Goal: Contribute content: Add original content to the website for others to see

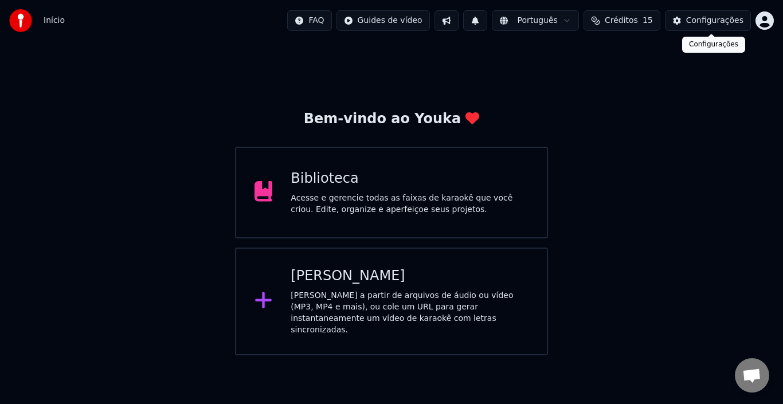
click at [704, 23] on div "Configurações" at bounding box center [714, 20] width 57 height 11
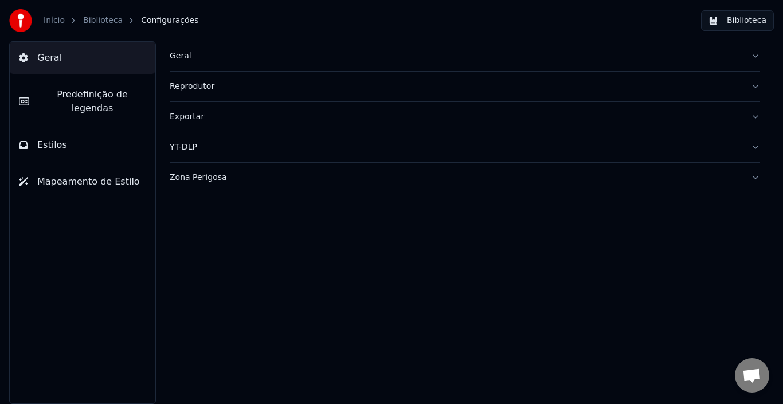
click at [205, 88] on div "Reprodutor" at bounding box center [456, 86] width 572 height 11
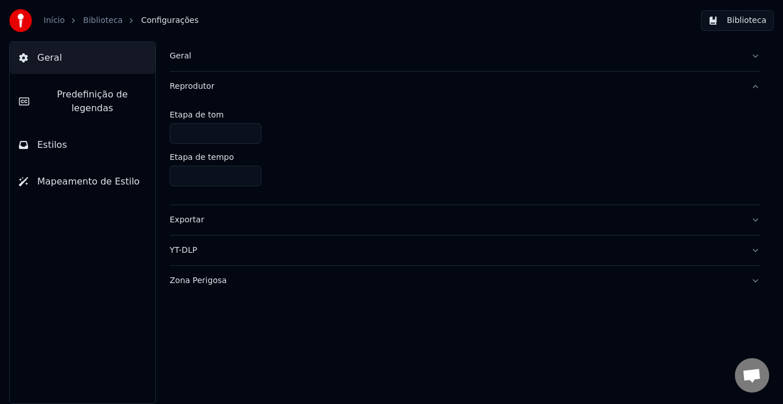
click at [205, 88] on div "Reprodutor" at bounding box center [456, 86] width 572 height 11
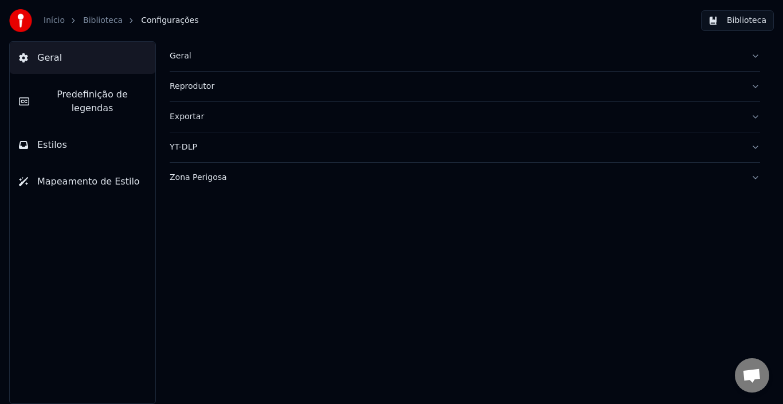
click at [205, 53] on div "Geral" at bounding box center [456, 55] width 572 height 11
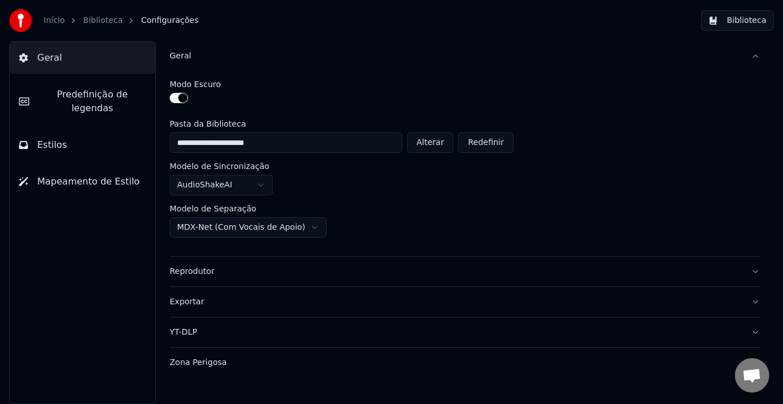
click at [305, 229] on html "**********" at bounding box center [391, 202] width 783 height 404
click at [92, 23] on link "Biblioteca" at bounding box center [103, 20] width 40 height 11
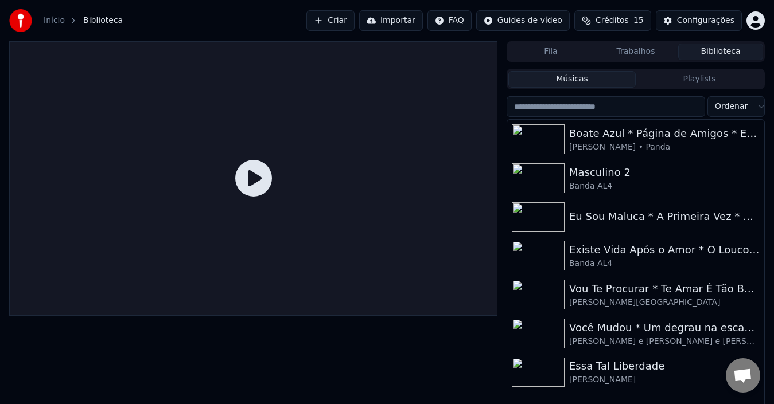
click at [354, 18] on button "Criar" at bounding box center [330, 20] width 48 height 21
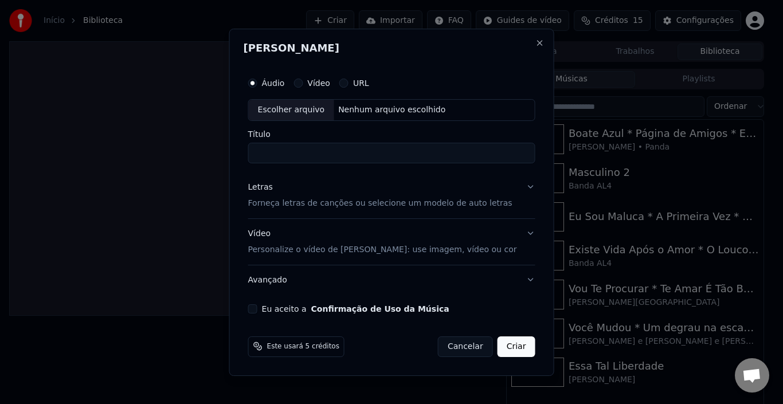
click at [302, 114] on div "Escolher arquivo" at bounding box center [291, 110] width 85 height 21
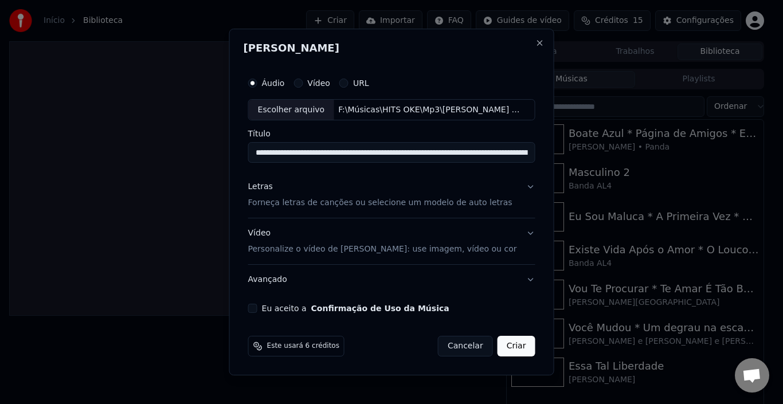
type input "**********"
click at [350, 202] on p "Forneça letras de canções ou selecione um modelo de auto letras" at bounding box center [380, 203] width 264 height 11
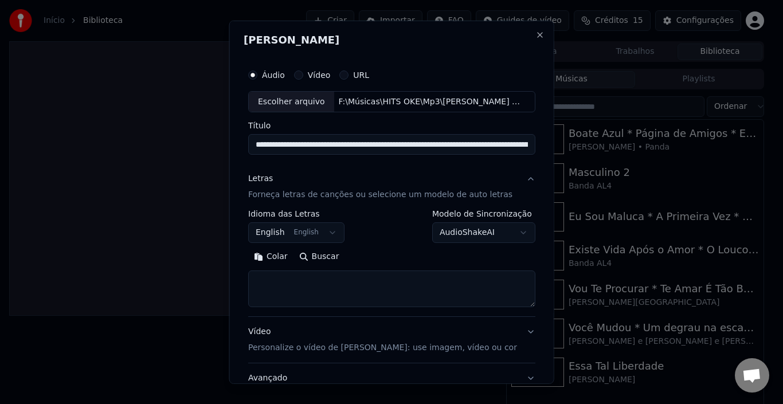
click at [303, 293] on textarea at bounding box center [391, 289] width 287 height 37
paste textarea "**********"
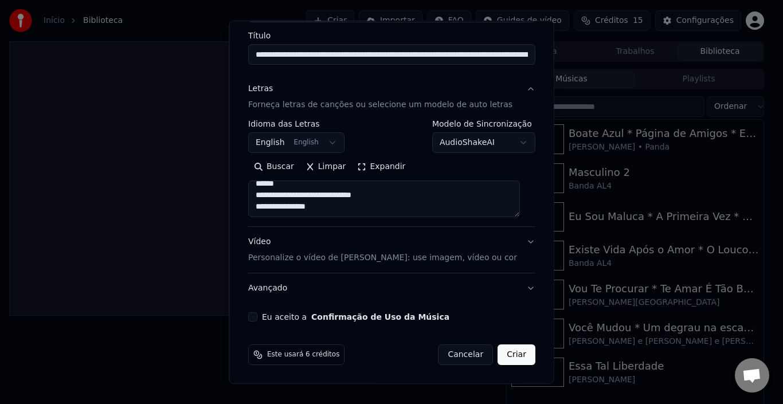
type textarea "**********"
click at [519, 241] on button "Vídeo Personalize o vídeo de karaokê: use imagem, vídeo ou cor" at bounding box center [391, 250] width 287 height 46
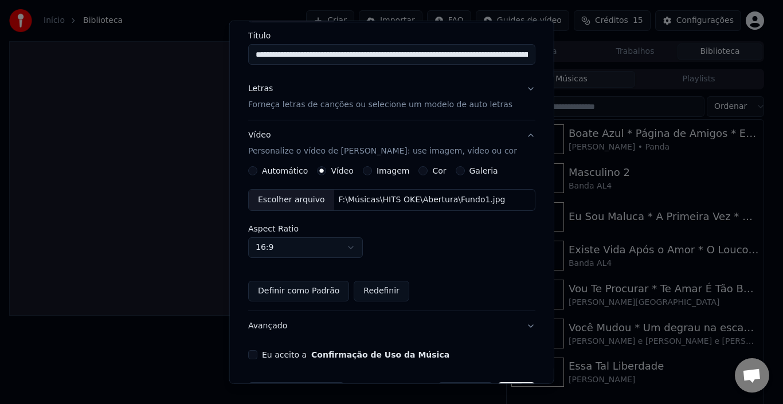
click at [469, 171] on label "Galeria" at bounding box center [483, 171] width 29 height 8
click at [462, 171] on button "Galeria" at bounding box center [459, 170] width 9 height 9
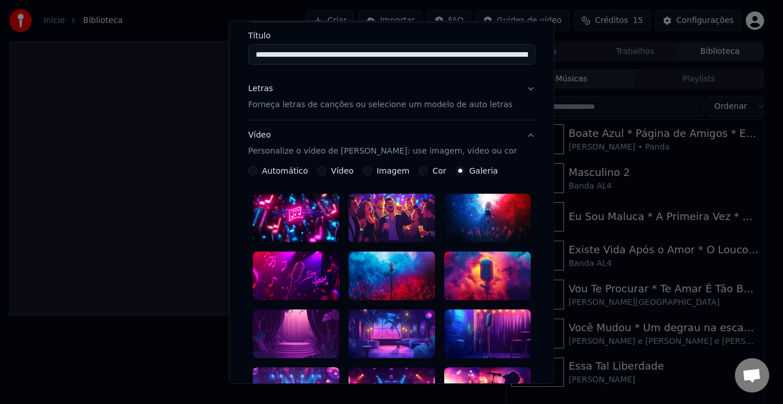
scroll to position [147, 0]
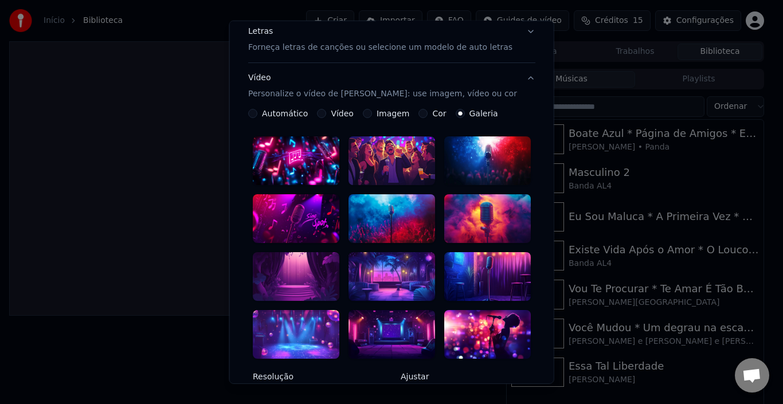
click at [481, 273] on div at bounding box center [487, 276] width 87 height 49
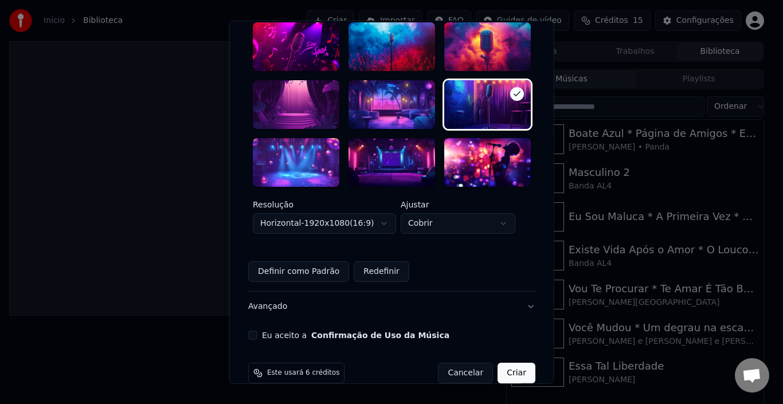
scroll to position [326, 0]
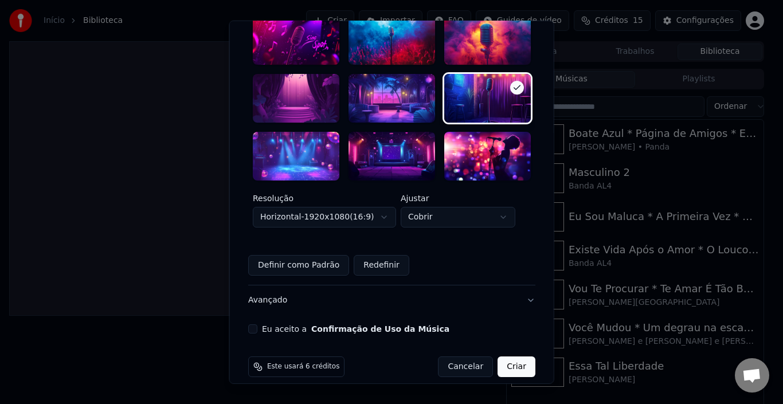
click at [506, 357] on button "Criar" at bounding box center [517, 367] width 38 height 21
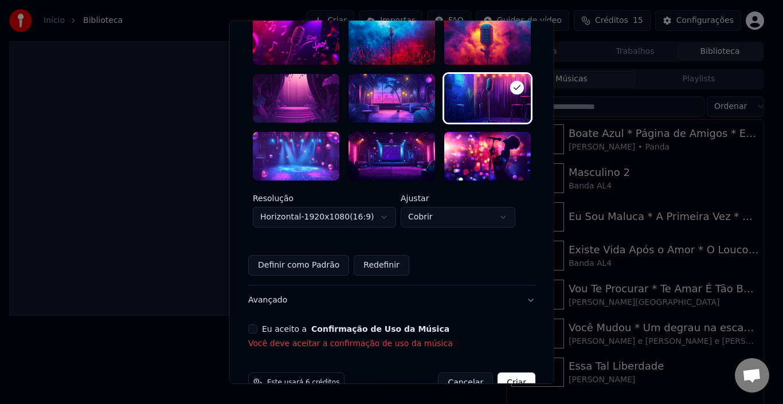
click at [277, 325] on label "Eu aceito a Confirmação de Uso da Música" at bounding box center [356, 329] width 188 height 8
click at [257, 325] on button "Eu aceito a Confirmação de Uso da Música" at bounding box center [252, 329] width 9 height 9
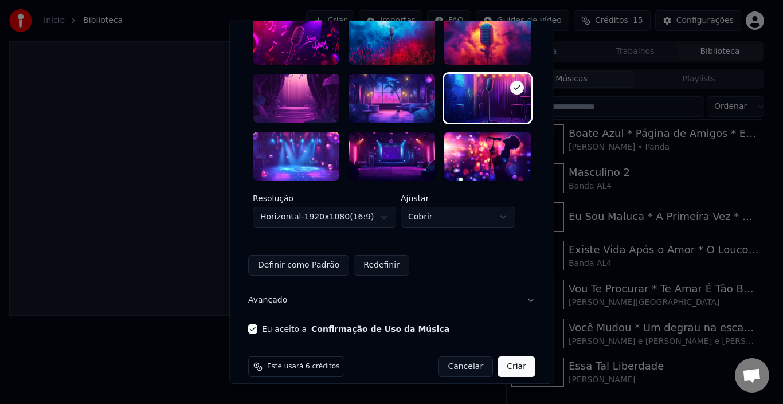
click at [518, 357] on button "Criar" at bounding box center [517, 367] width 38 height 21
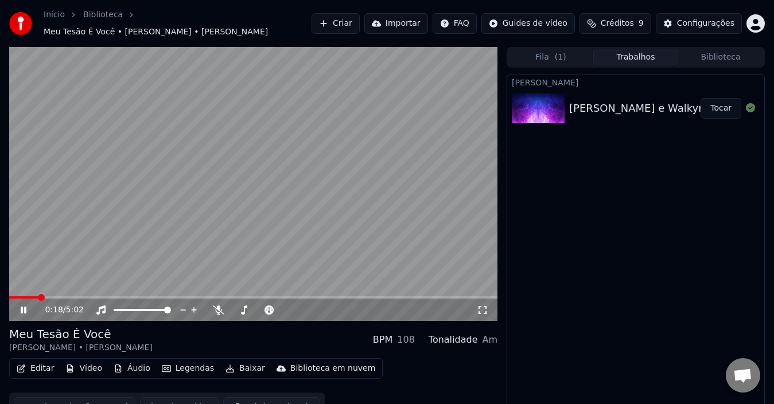
click at [21, 307] on icon at bounding box center [24, 310] width 6 height 7
click at [32, 362] on button "Editar" at bounding box center [35, 369] width 46 height 16
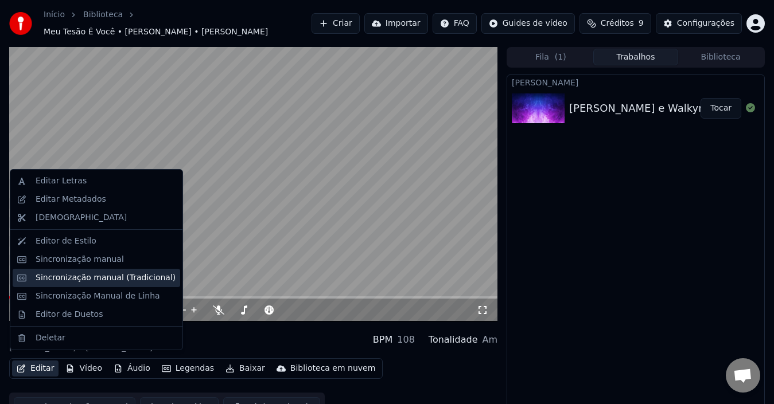
click at [106, 278] on div "Sincronização manual (Tradicional)" at bounding box center [106, 277] width 140 height 11
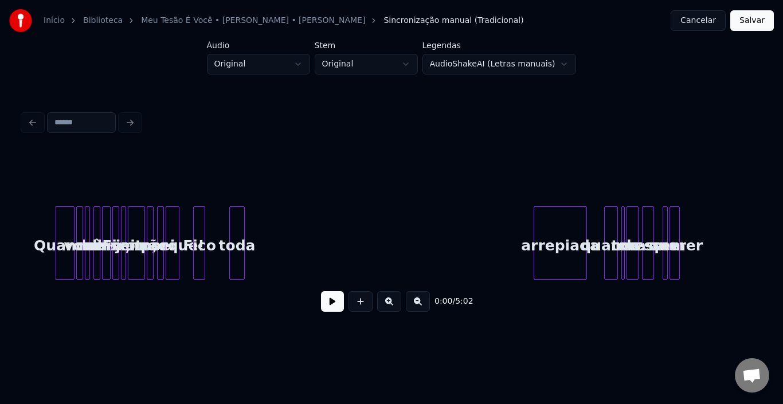
click at [335, 311] on button at bounding box center [332, 301] width 23 height 21
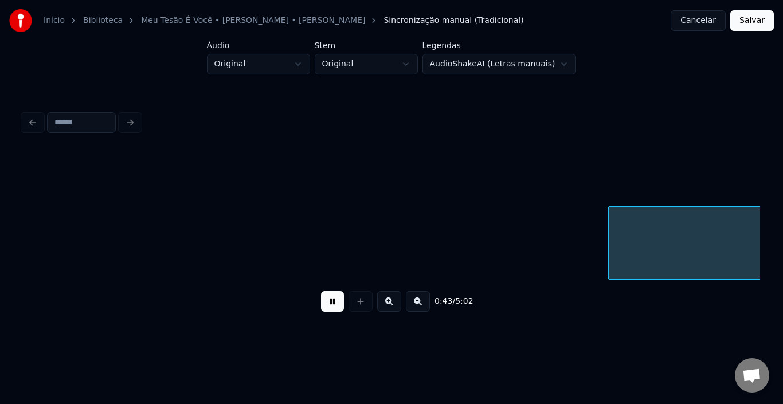
scroll to position [0, 3694]
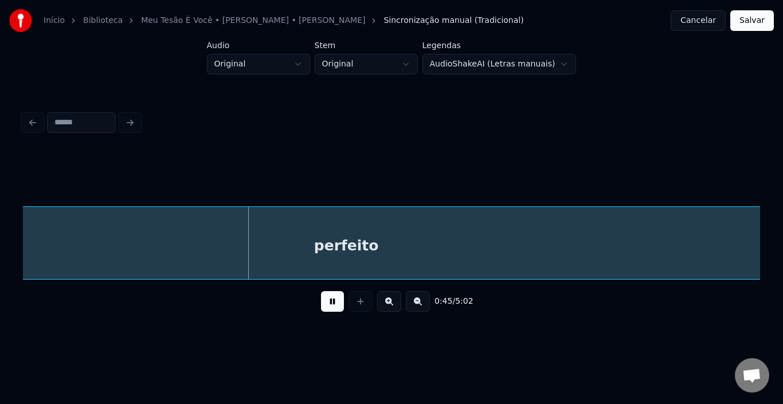
click at [330, 303] on button at bounding box center [332, 301] width 23 height 21
click at [708, 23] on button "Cancelar" at bounding box center [698, 20] width 55 height 21
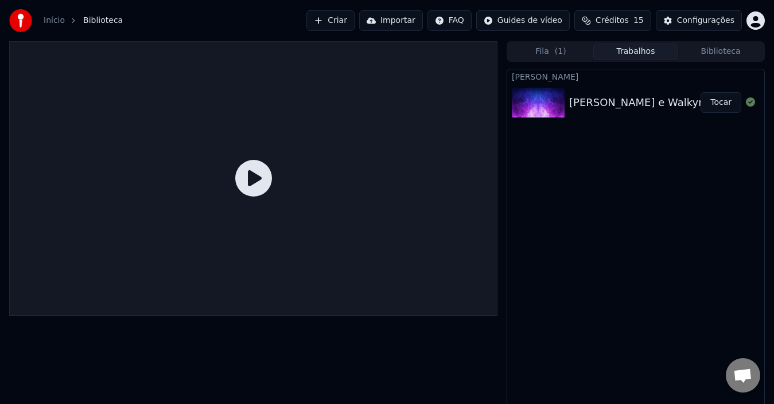
click at [346, 18] on button "Criar" at bounding box center [330, 20] width 48 height 21
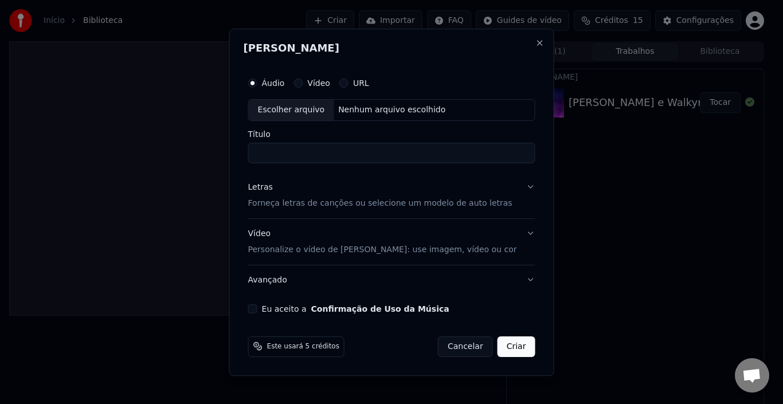
click at [303, 111] on div "Escolher arquivo" at bounding box center [291, 110] width 85 height 21
type input "**********"
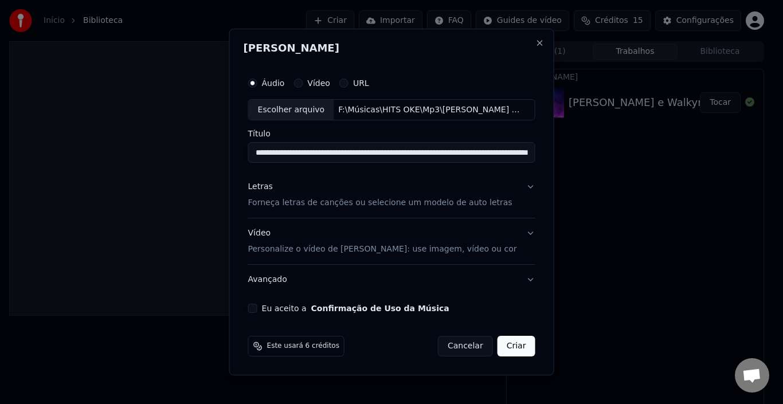
click at [387, 208] on p "Forneça letras de canções ou selecione um modelo de auto letras" at bounding box center [380, 203] width 264 height 11
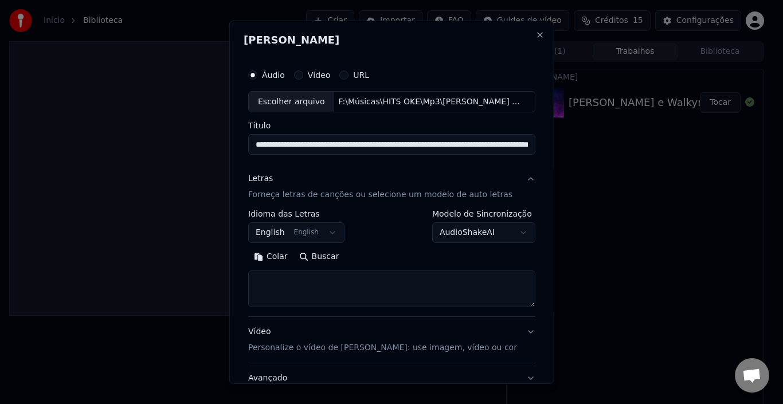
click at [338, 284] on textarea at bounding box center [391, 289] width 287 height 37
paste textarea "**********"
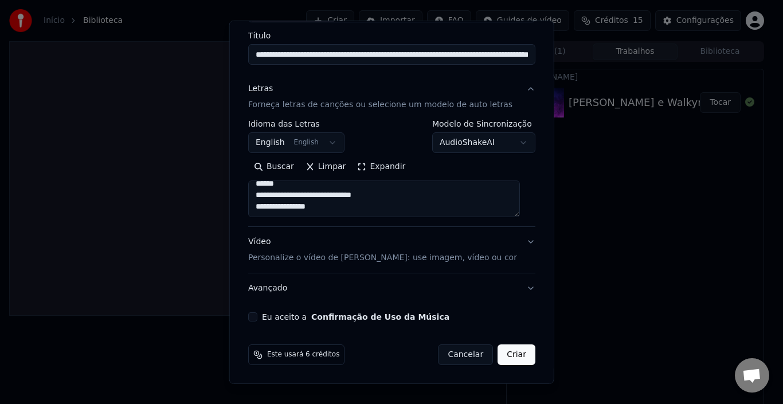
type textarea "**********"
click at [513, 247] on button "Vídeo Personalize o vídeo de karaokê: use imagem, vídeo ou cor" at bounding box center [391, 250] width 287 height 46
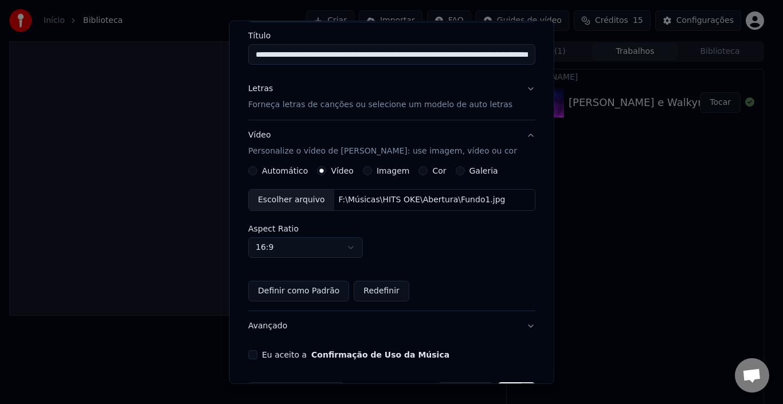
click at [471, 173] on label "Galeria" at bounding box center [483, 171] width 29 height 8
click at [465, 173] on button "Galeria" at bounding box center [459, 170] width 9 height 9
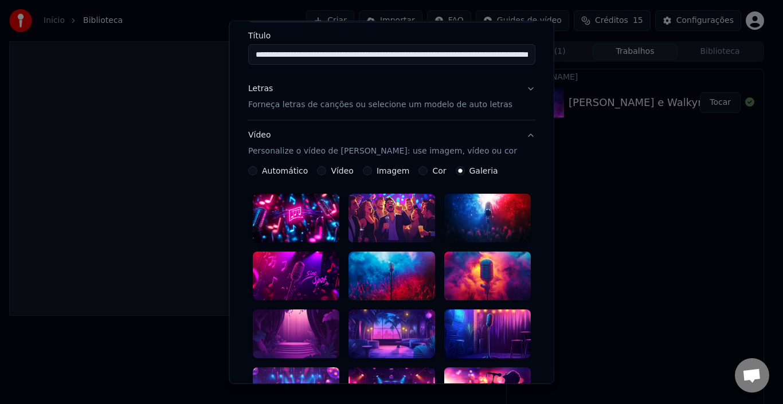
click at [469, 317] on div at bounding box center [487, 334] width 87 height 49
click at [534, 279] on div "**********" at bounding box center [391, 202] width 325 height 364
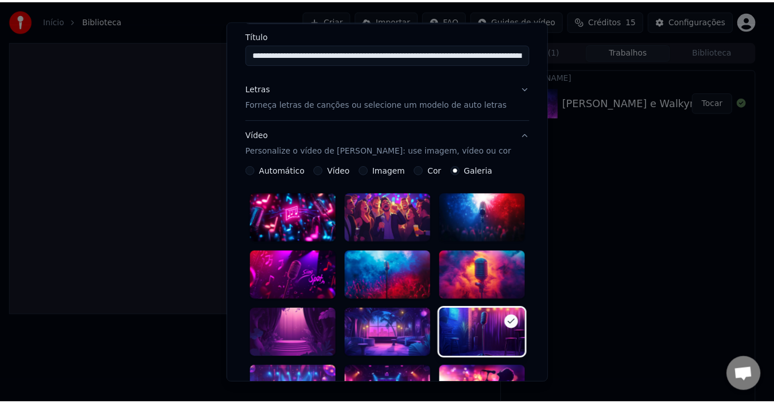
scroll to position [326, 0]
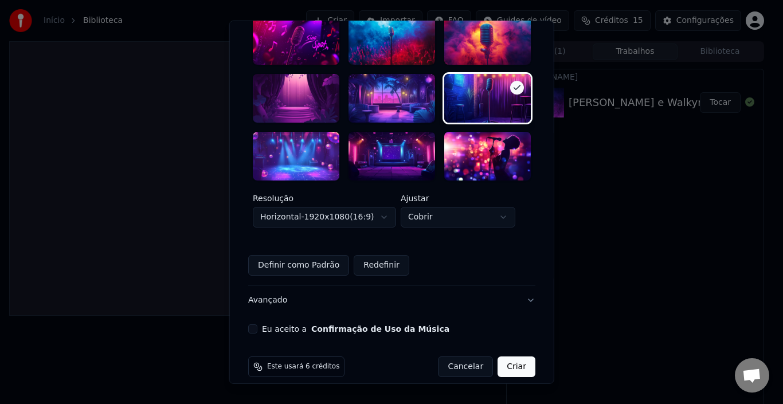
click at [257, 325] on button "Eu aceito a Confirmação de Uso da Música" at bounding box center [252, 329] width 9 height 9
click at [511, 360] on button "Criar" at bounding box center [517, 367] width 38 height 21
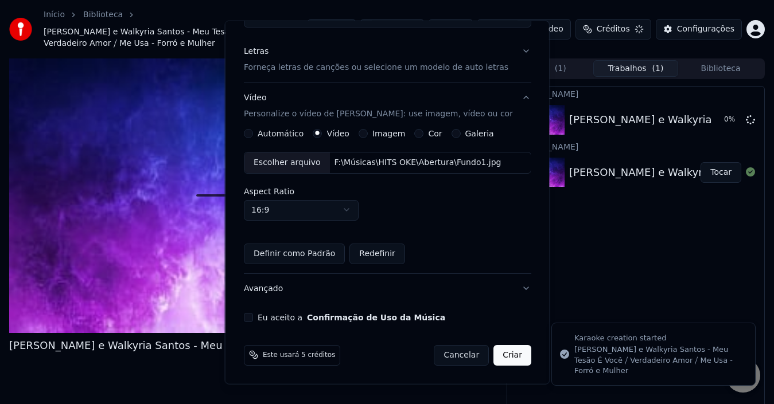
scroll to position [0, 0]
